Goal: Navigation & Orientation: Go to known website

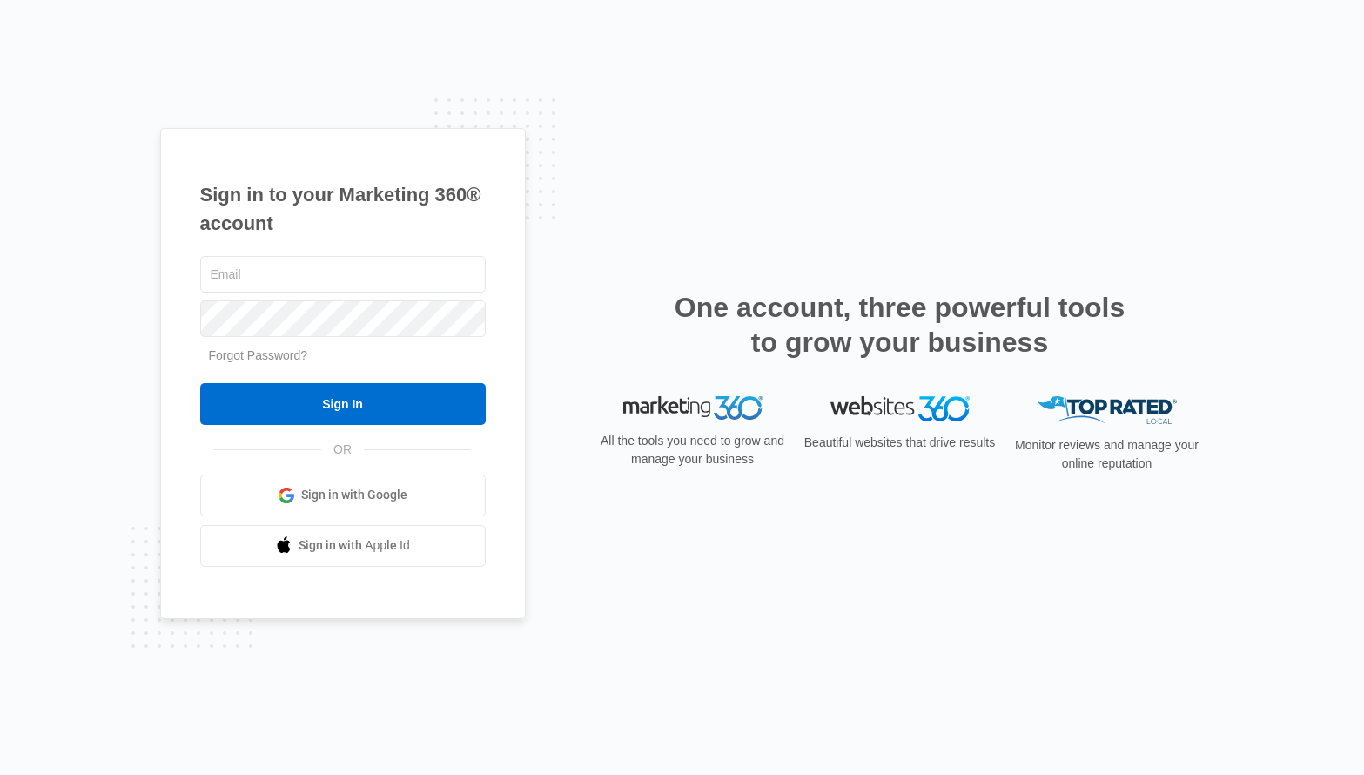
click at [358, 494] on span "Sign in with Google" at bounding box center [354, 495] width 106 height 18
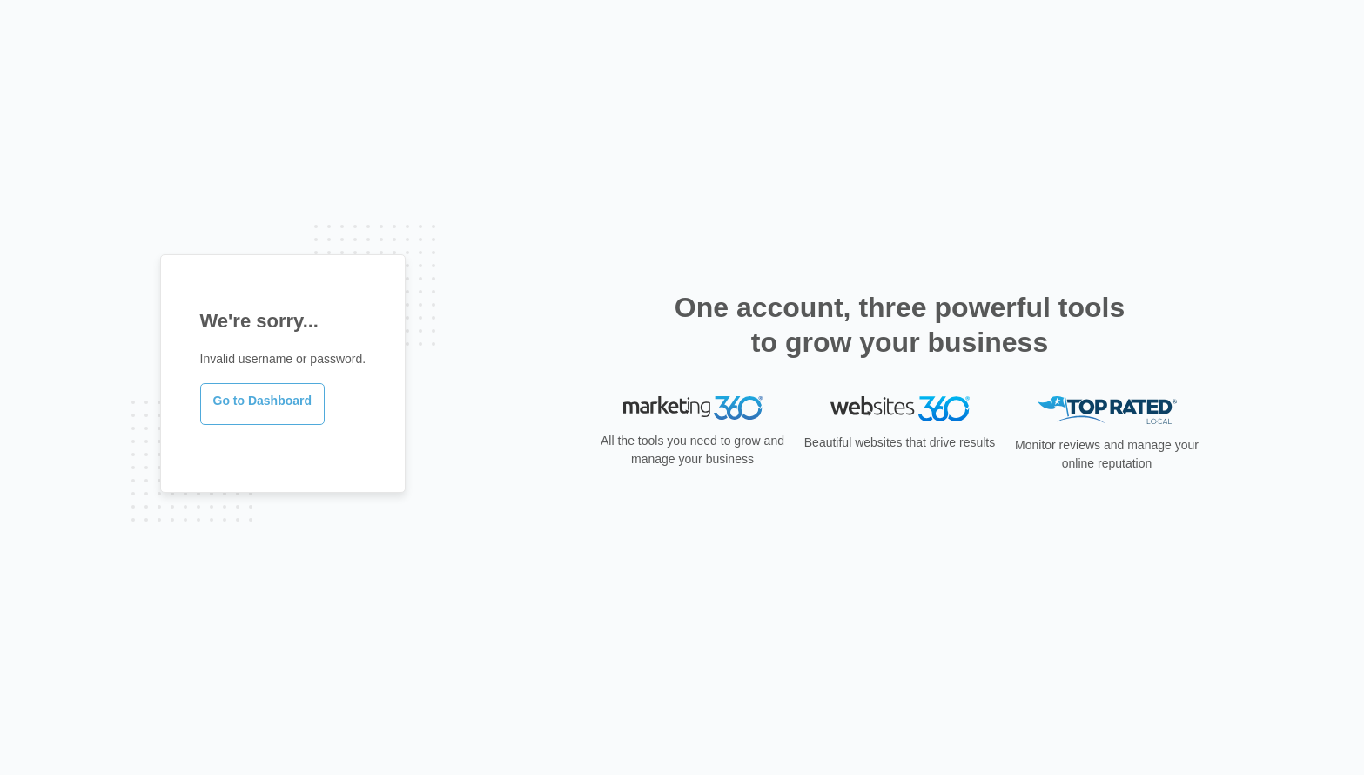
click at [286, 403] on link "Go to Dashboard" at bounding box center [262, 404] width 125 height 42
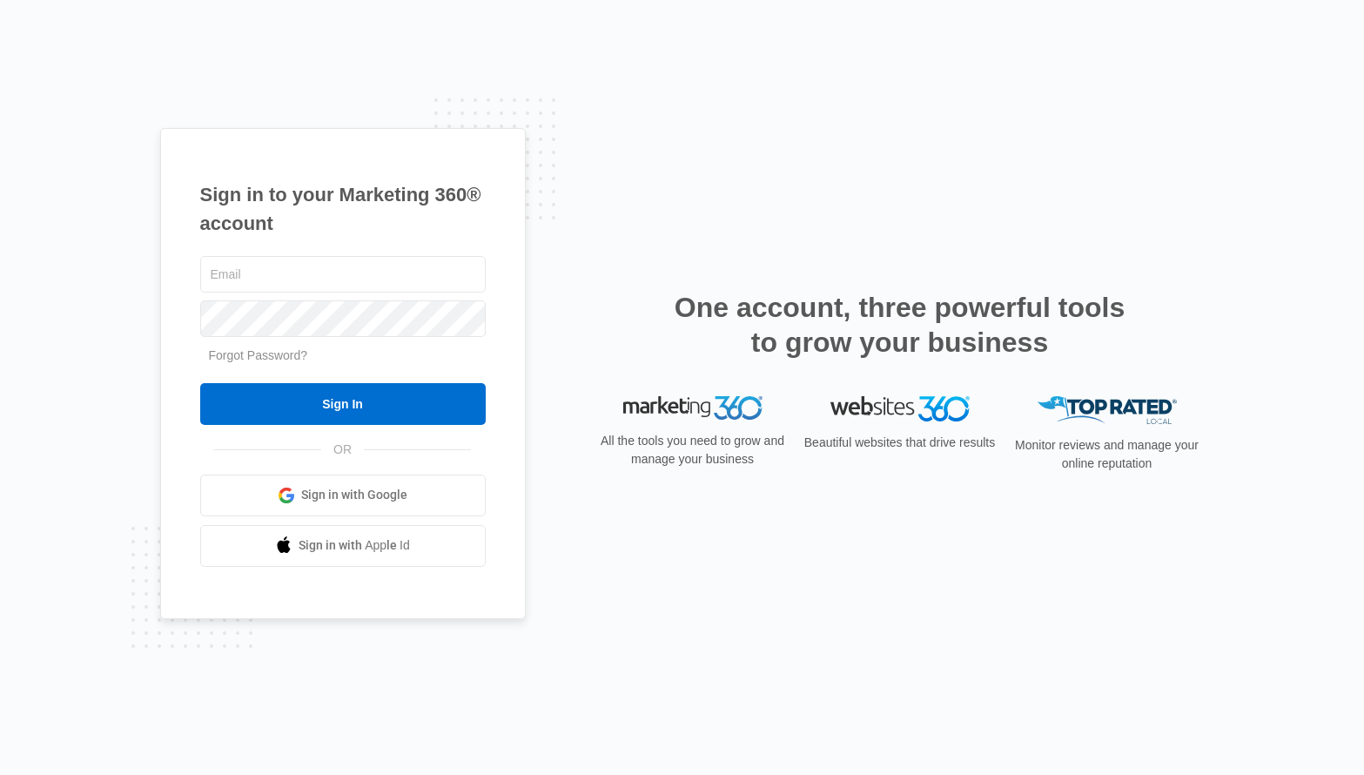
click at [326, 493] on span "Sign in with Google" at bounding box center [354, 495] width 106 height 18
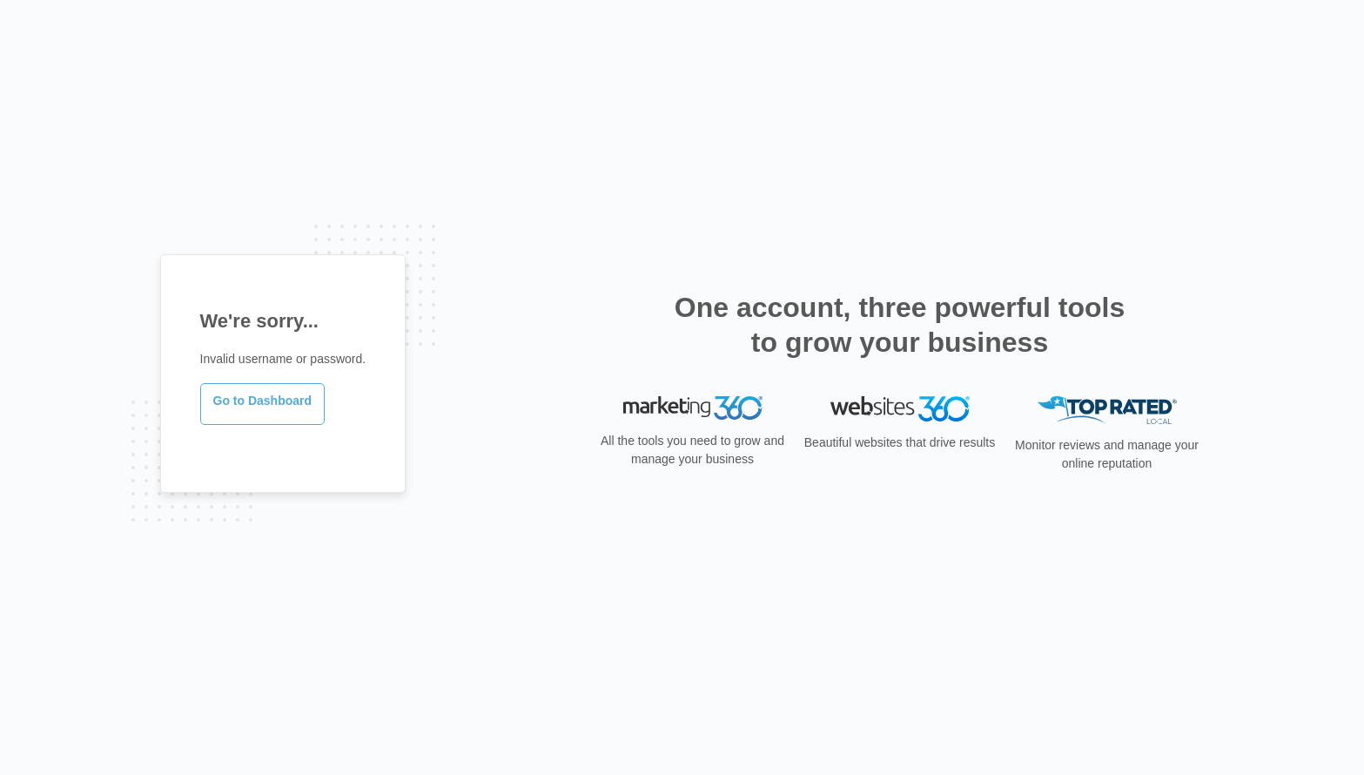
click at [249, 397] on link "Go to Dashboard" at bounding box center [262, 404] width 125 height 42
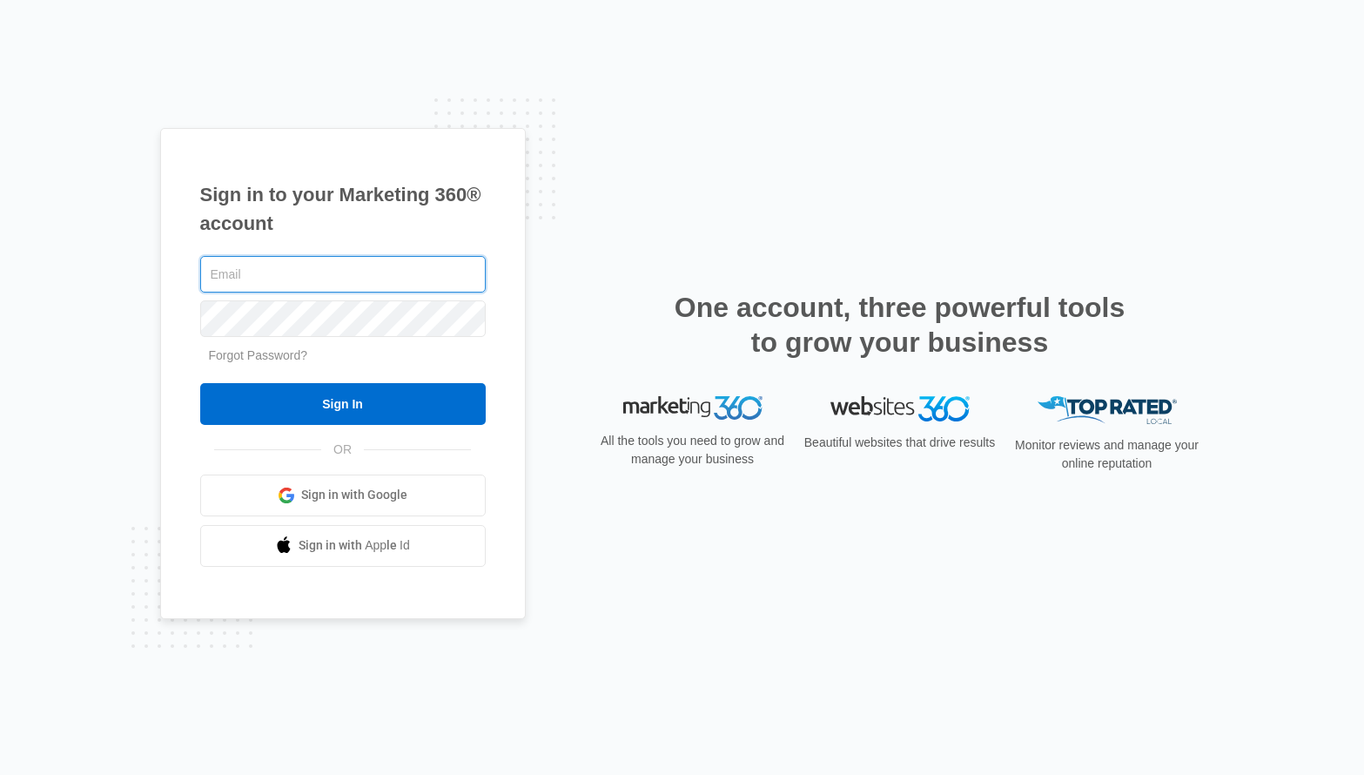
paste input "[EMAIL_ADDRESS][PERSON_NAME][DOMAIN_NAME]"
type input "[EMAIL_ADDRESS][PERSON_NAME][DOMAIN_NAME]"
